Goal: Find specific page/section: Find specific page/section

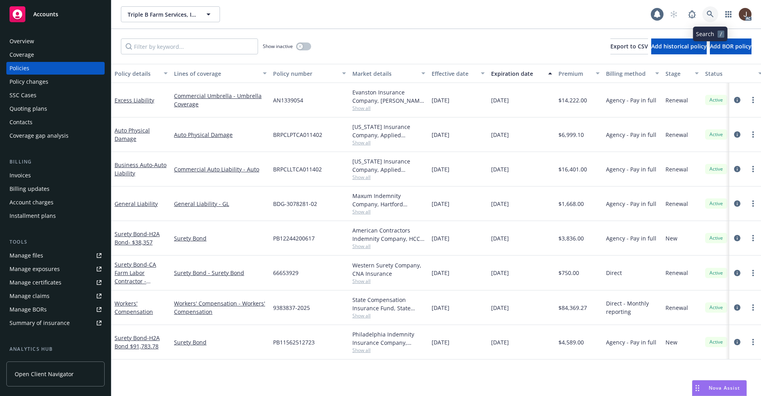
click at [711, 12] on icon at bounding box center [710, 14] width 7 height 7
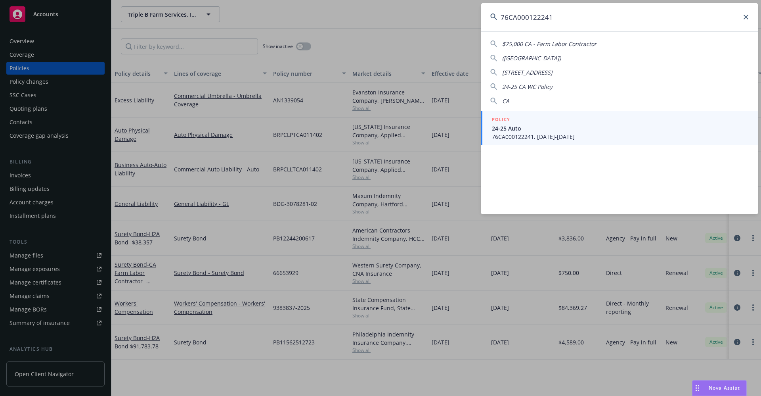
type input "76CA000122241"
